Goal: Navigation & Orientation: Find specific page/section

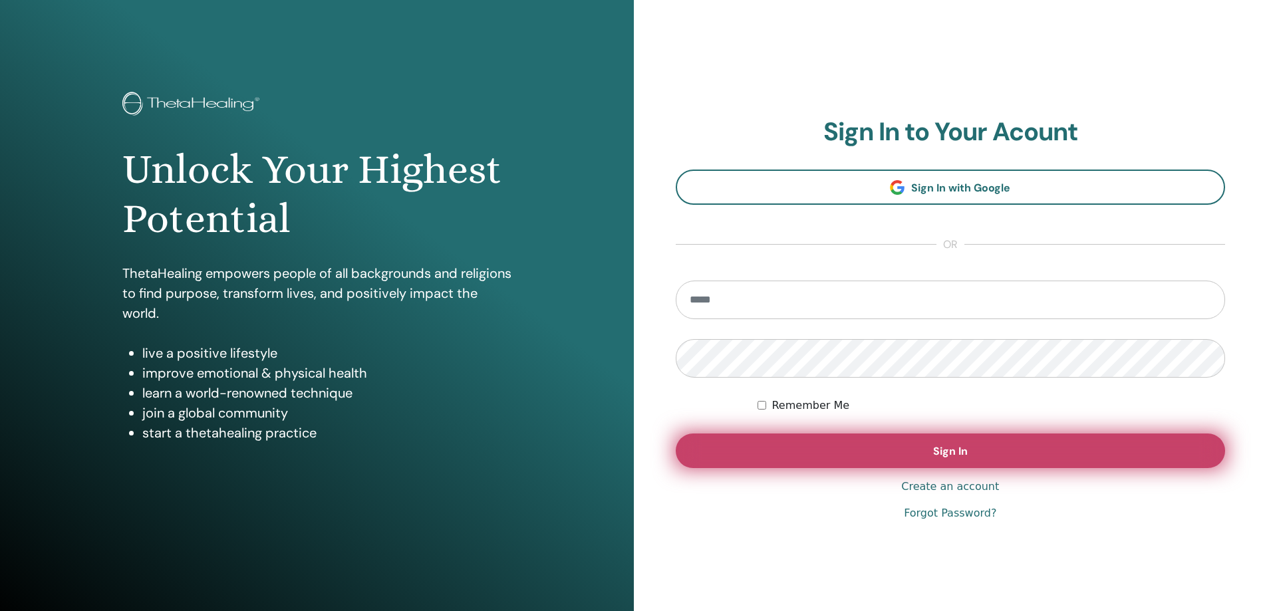
type input "**********"
click at [918, 438] on button "Sign In" at bounding box center [951, 451] width 550 height 35
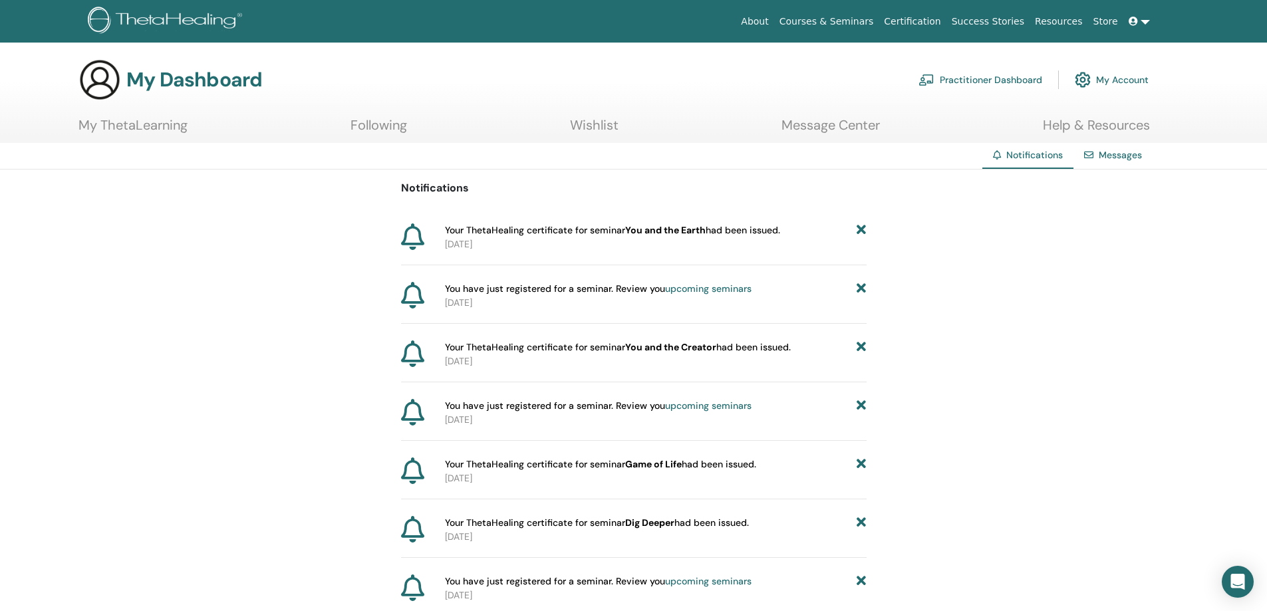
click at [1139, 74] on link "My Account" at bounding box center [1112, 79] width 74 height 29
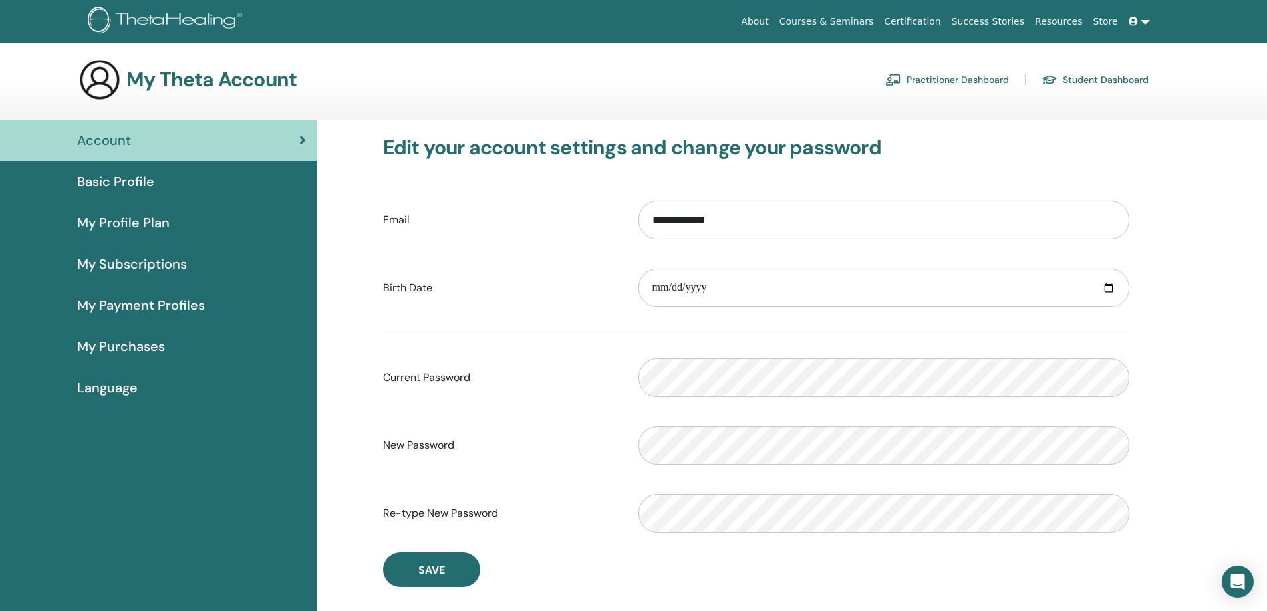
click at [1139, 74] on link "Student Dashboard" at bounding box center [1095, 79] width 107 height 21
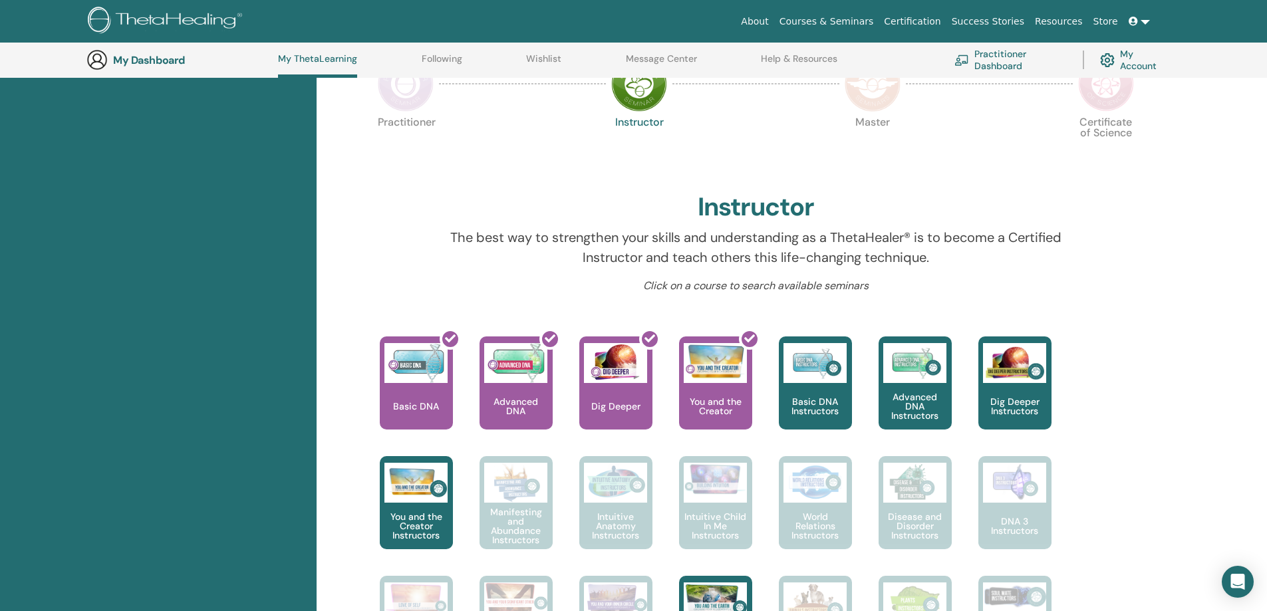
scroll to position [102, 0]
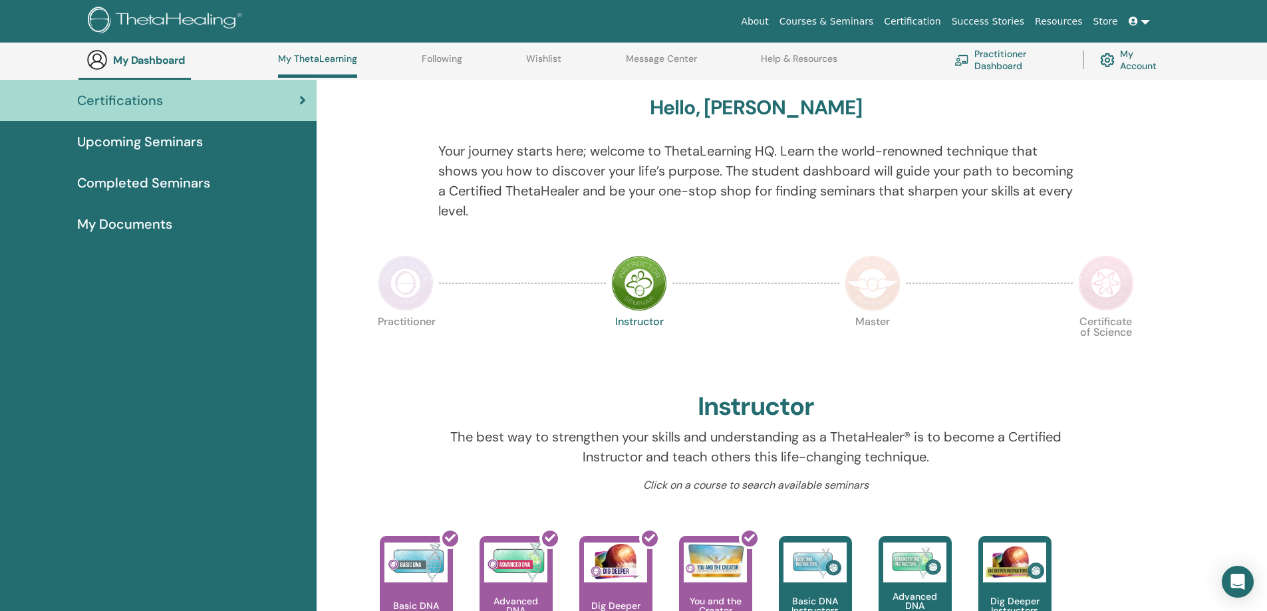
click at [181, 144] on span "Upcoming Seminars" at bounding box center [140, 142] width 126 height 20
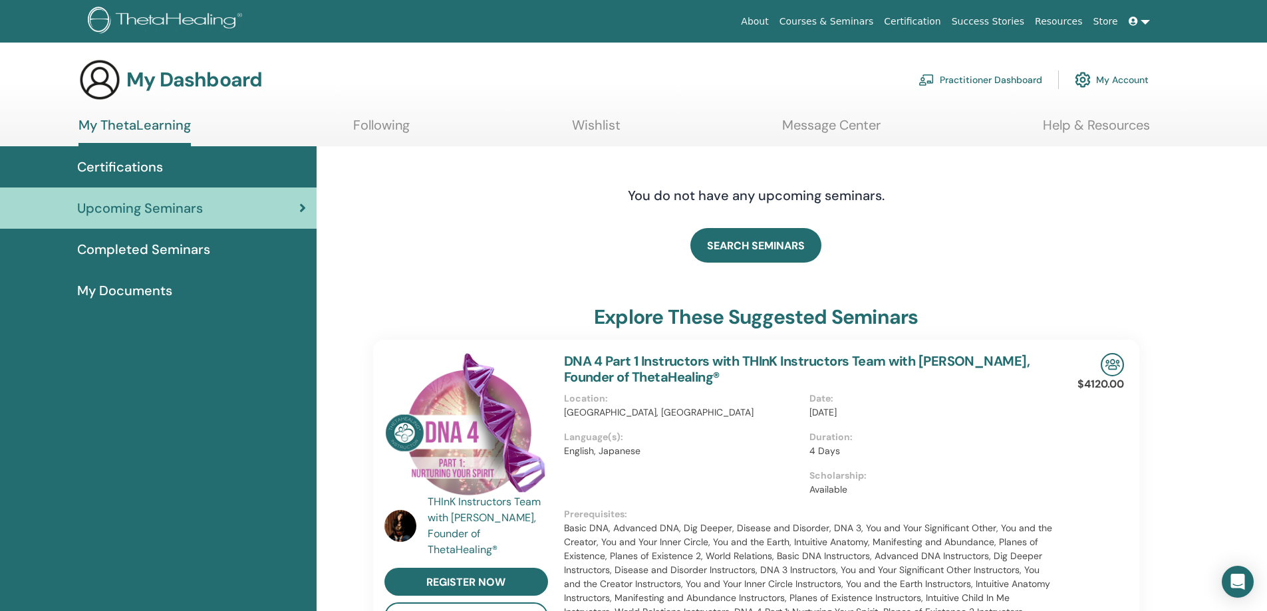
click at [1094, 77] on link "My Account" at bounding box center [1112, 79] width 74 height 29
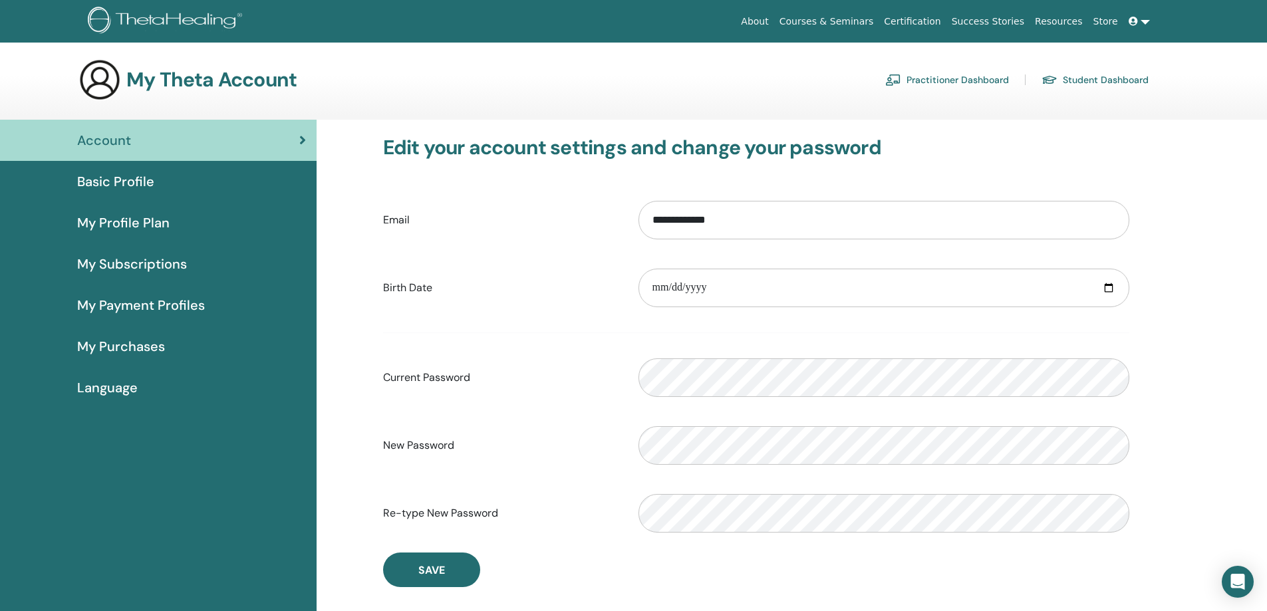
click at [125, 140] on span "Account" at bounding box center [104, 140] width 54 height 20
click at [261, 124] on link "Account" at bounding box center [158, 140] width 317 height 41
click at [135, 184] on span "Basic Profile" at bounding box center [115, 182] width 77 height 20
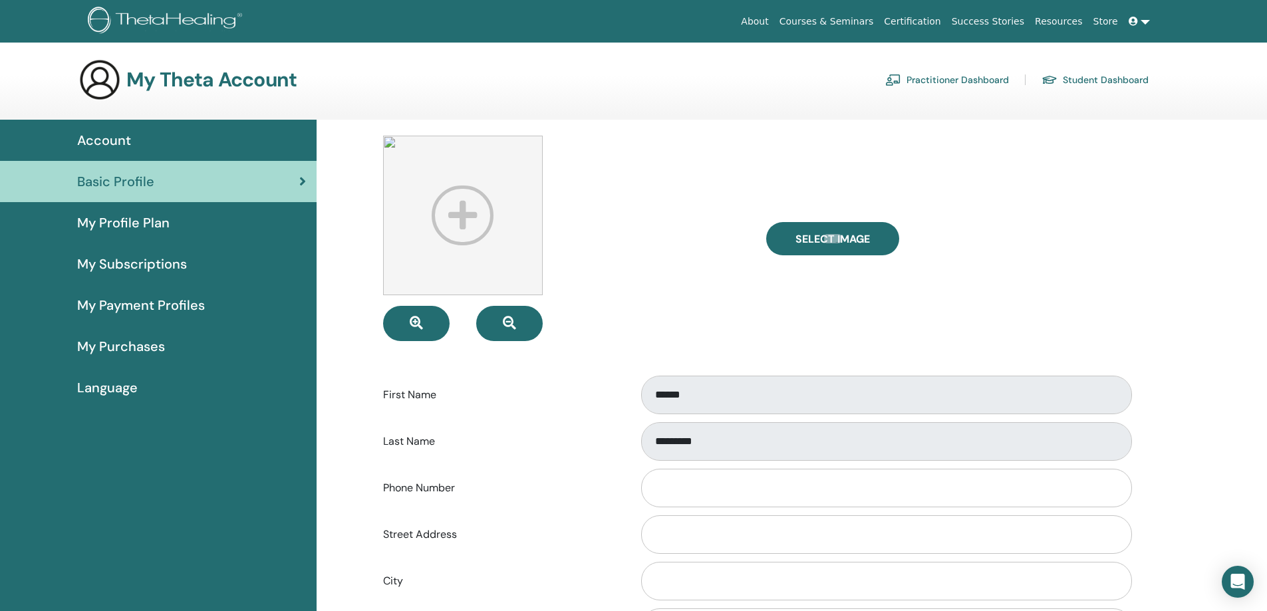
click at [1151, 17] on link at bounding box center [1140, 21] width 32 height 25
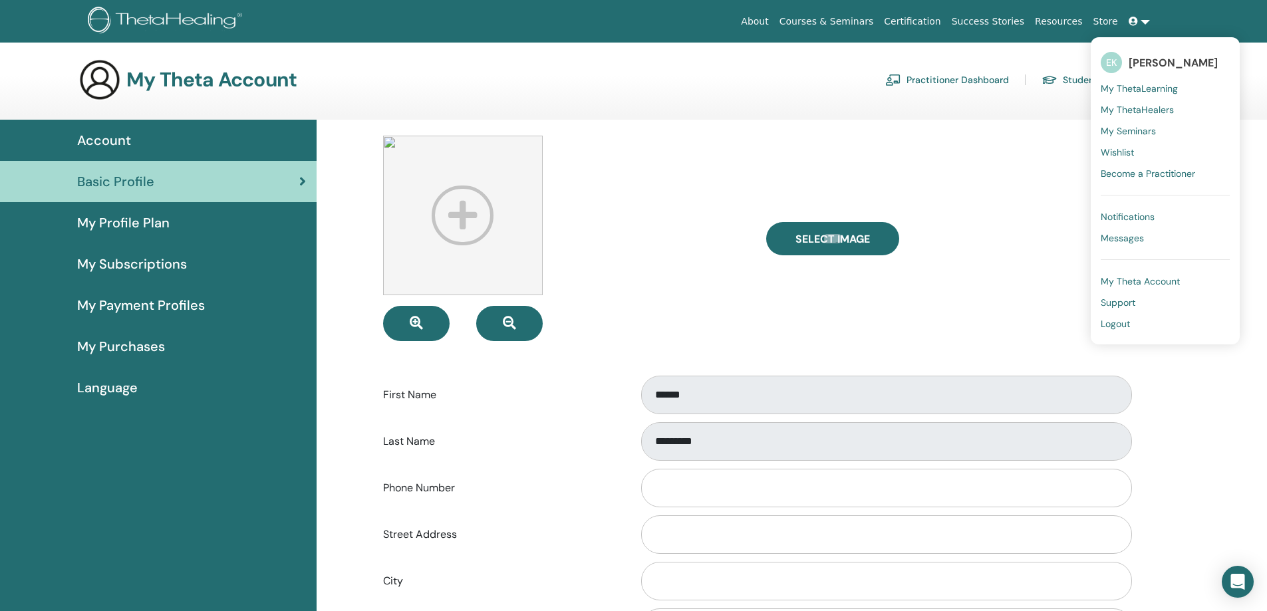
click at [1145, 84] on span "My ThetaLearning" at bounding box center [1139, 89] width 77 height 12
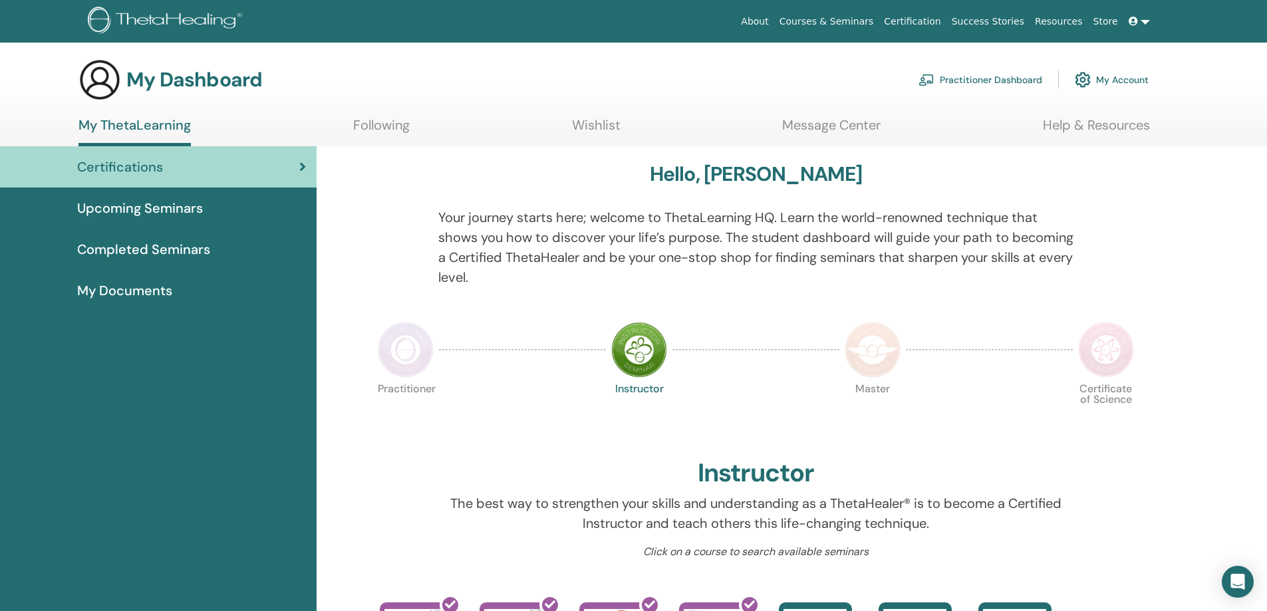
click at [385, 119] on link "Following" at bounding box center [381, 130] width 57 height 26
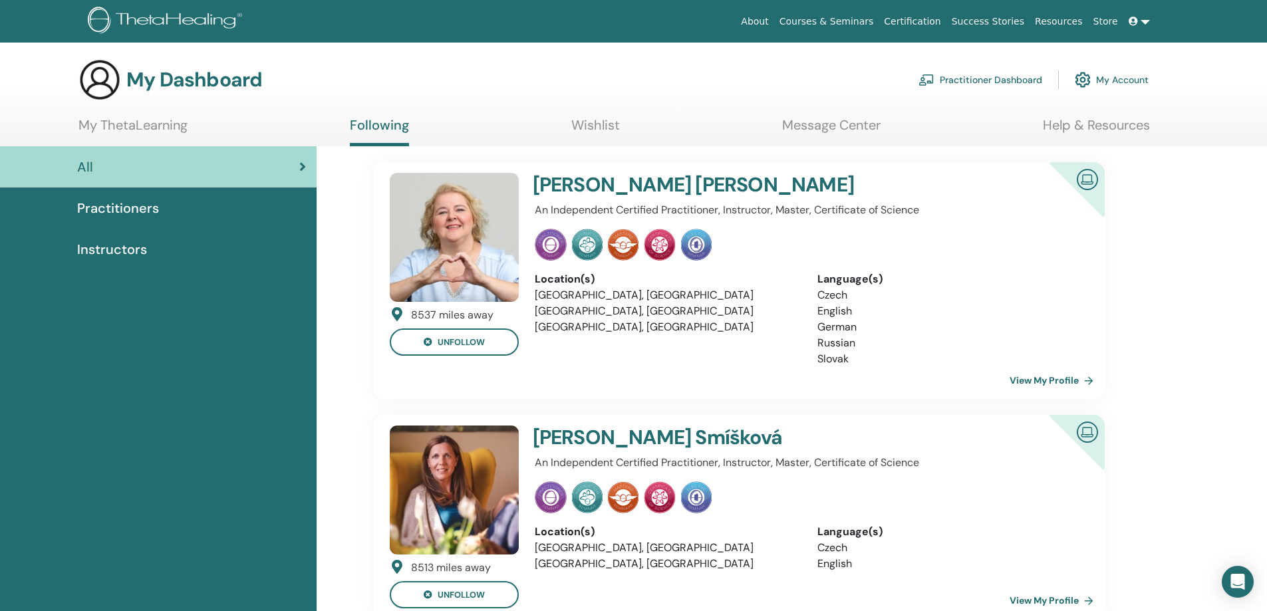
click at [633, 188] on h4 "Vera Stepankova" at bounding box center [760, 185] width 455 height 24
click at [1020, 385] on link "View My Profile" at bounding box center [1054, 380] width 89 height 27
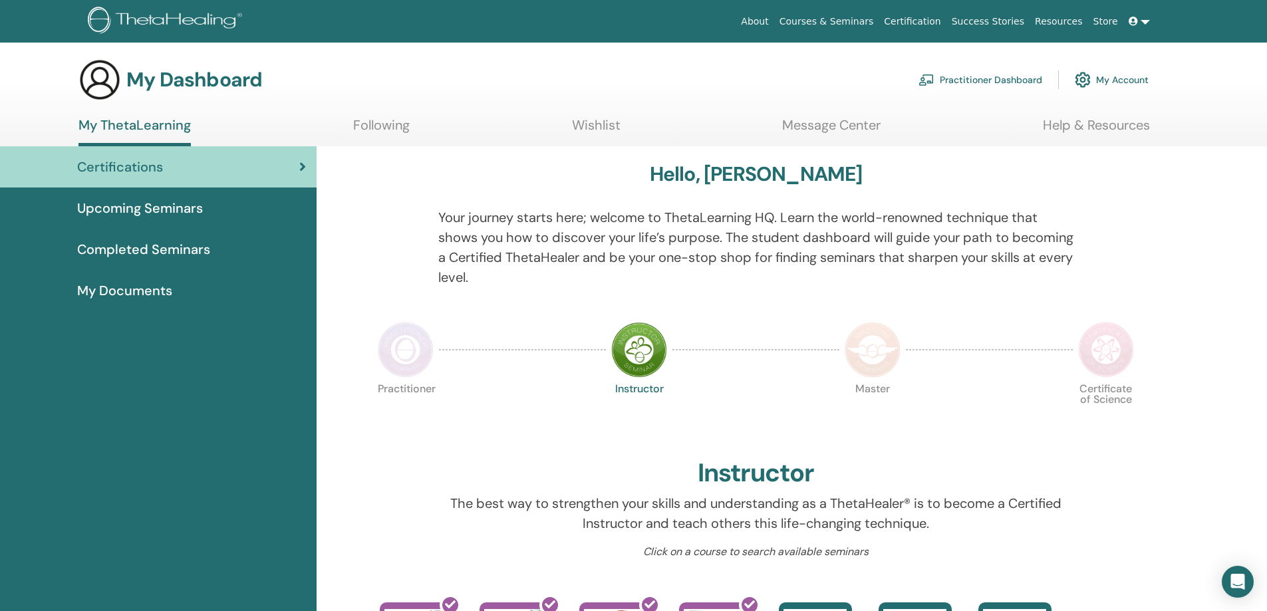
click at [390, 120] on link "Following" at bounding box center [381, 130] width 57 height 26
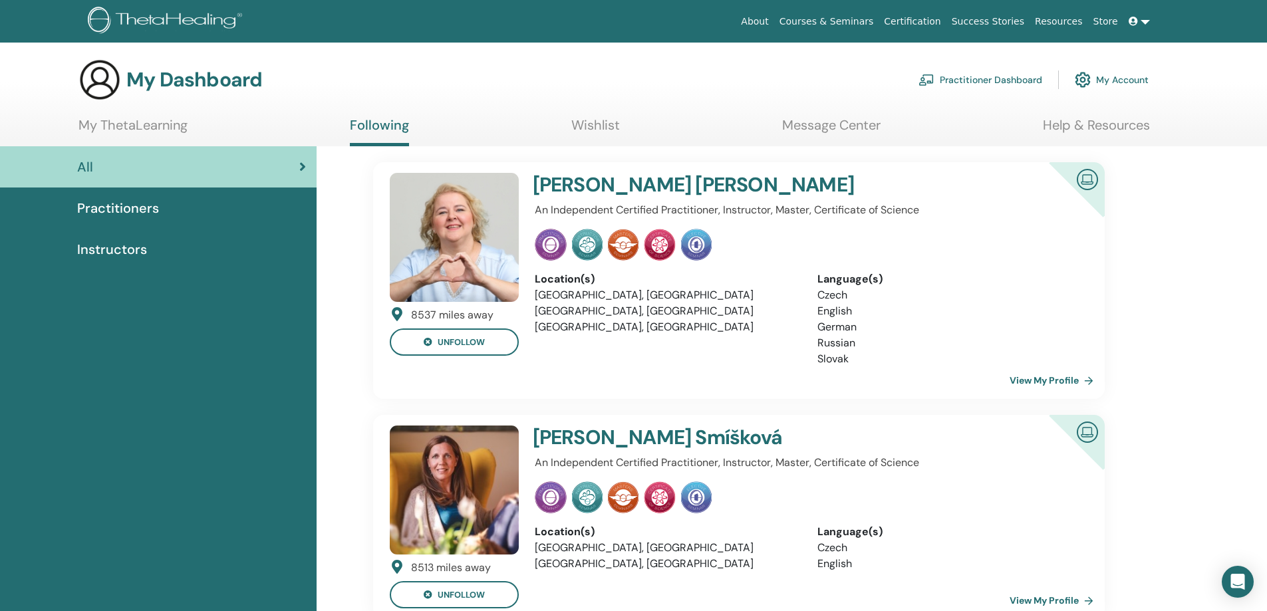
click at [1089, 182] on img at bounding box center [1088, 179] width 32 height 30
click at [1043, 378] on link "View My Profile" at bounding box center [1054, 380] width 89 height 27
